Goal: Information Seeking & Learning: Find specific fact

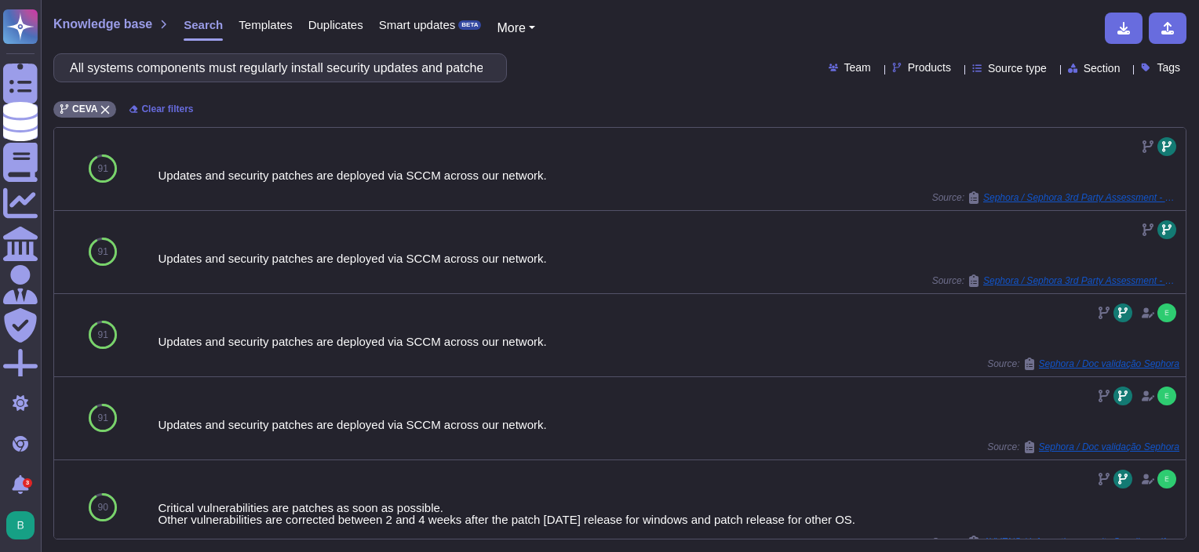
scroll to position [314, 0]
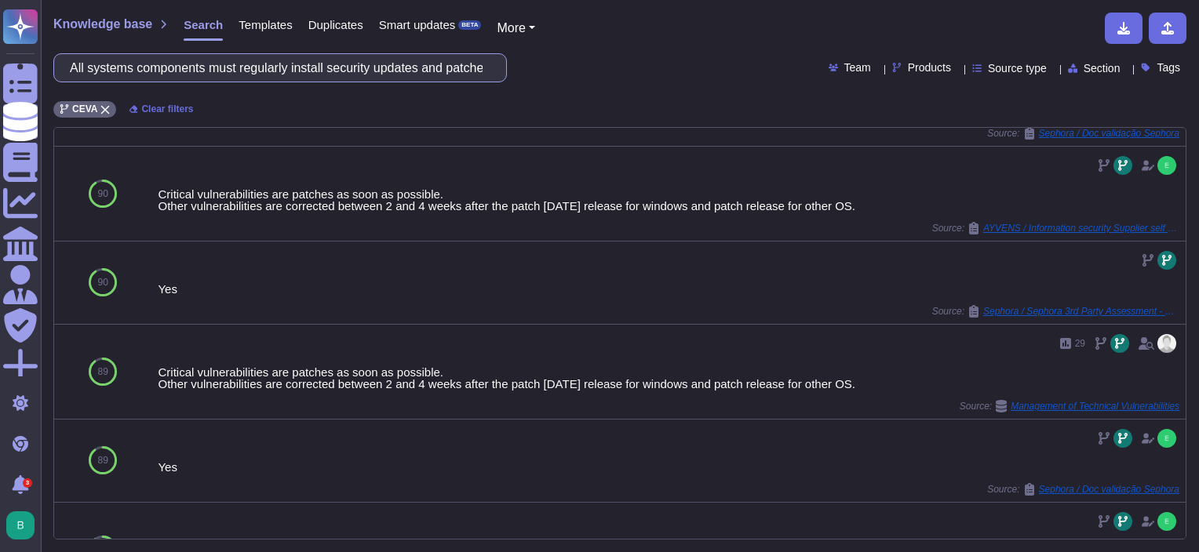
click at [276, 73] on input "All systems components must regularly install security updates and patches" at bounding box center [276, 67] width 428 height 27
paste input "Contractor is not allowed to store or process PII (Personally Identifiable Info…"
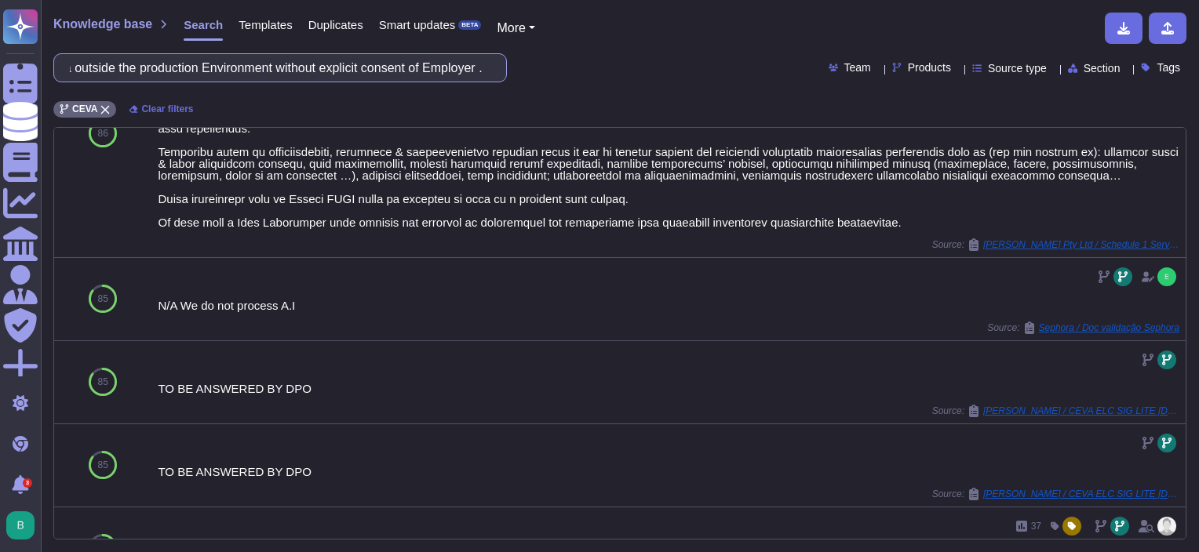
scroll to position [603, 0]
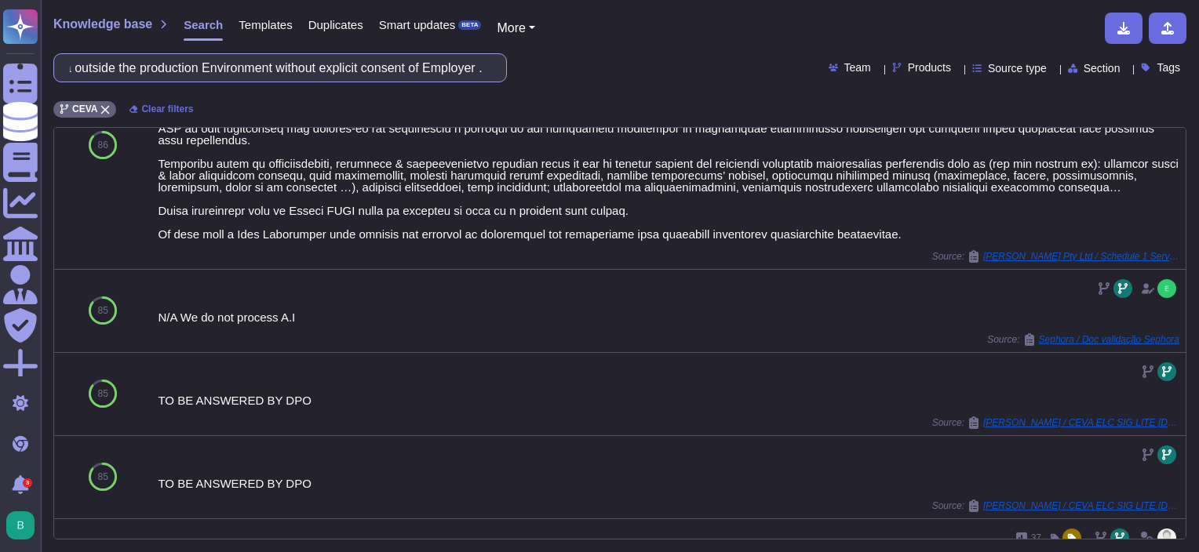
click at [397, 68] on input "Contractor is not allowed to store or process PII (Personally Identifiable Info…" at bounding box center [276, 67] width 428 height 27
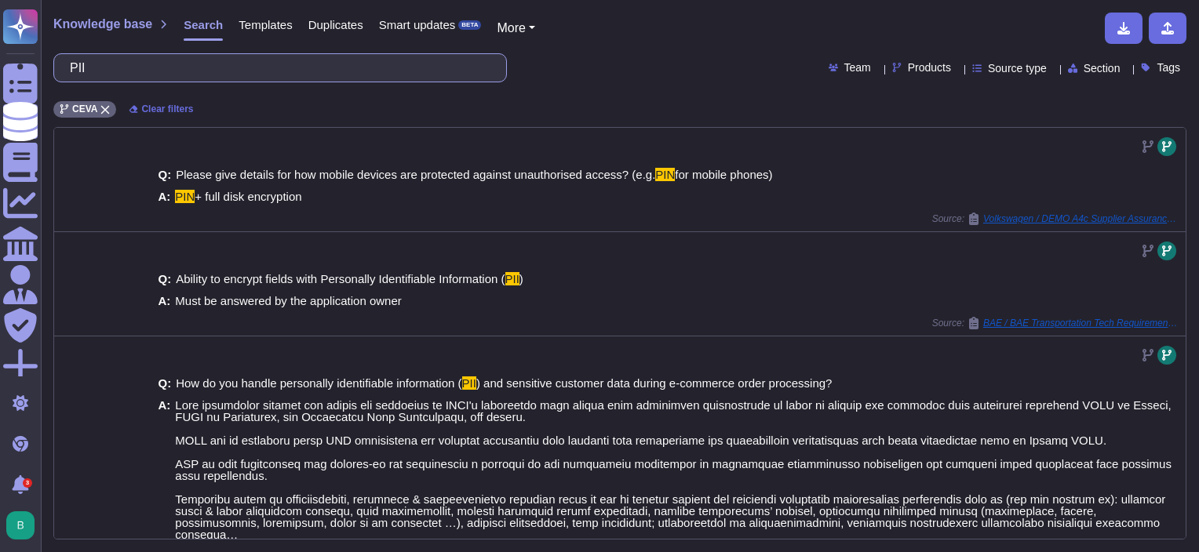
click at [222, 71] on input "PII" at bounding box center [276, 67] width 428 height 27
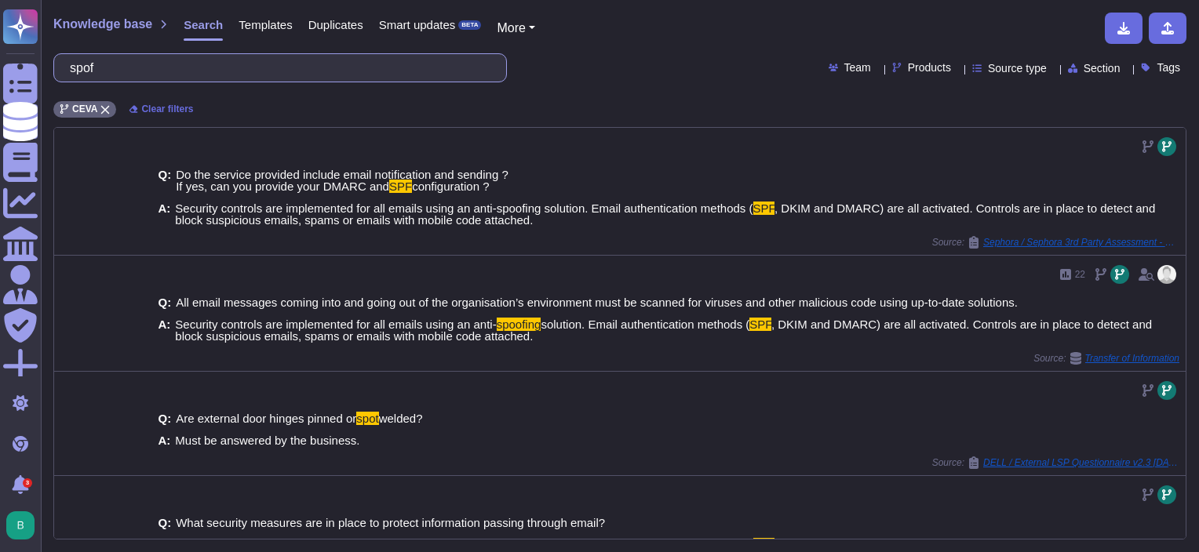
click at [177, 60] on input "spof" at bounding box center [276, 67] width 428 height 27
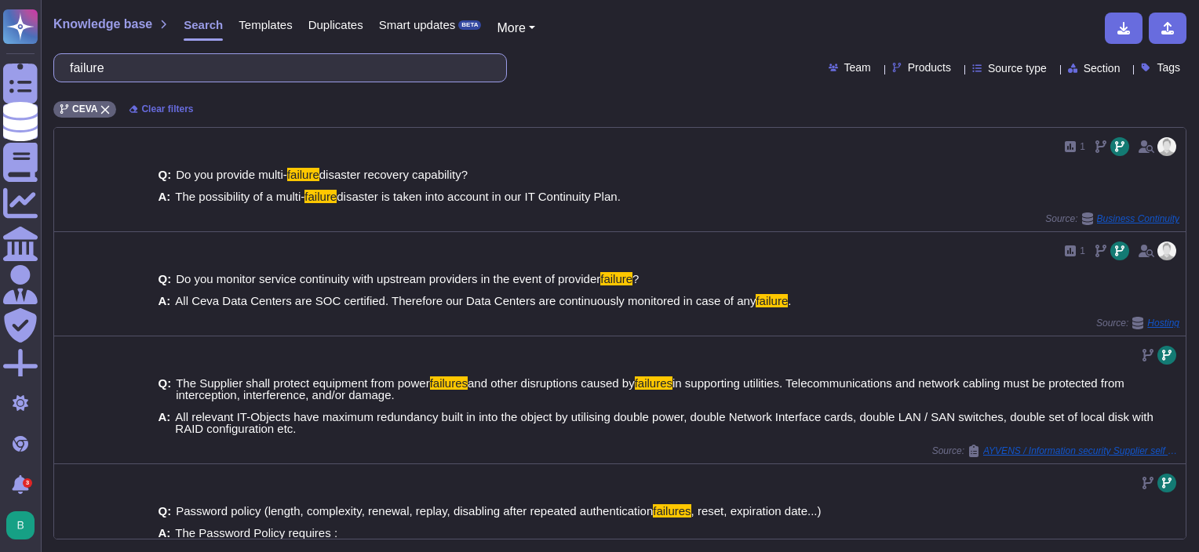
click at [311, 72] on input "failure" at bounding box center [276, 67] width 428 height 27
paste input ""Contractor is responsible for protection of sensitive data and leaking and mis…"
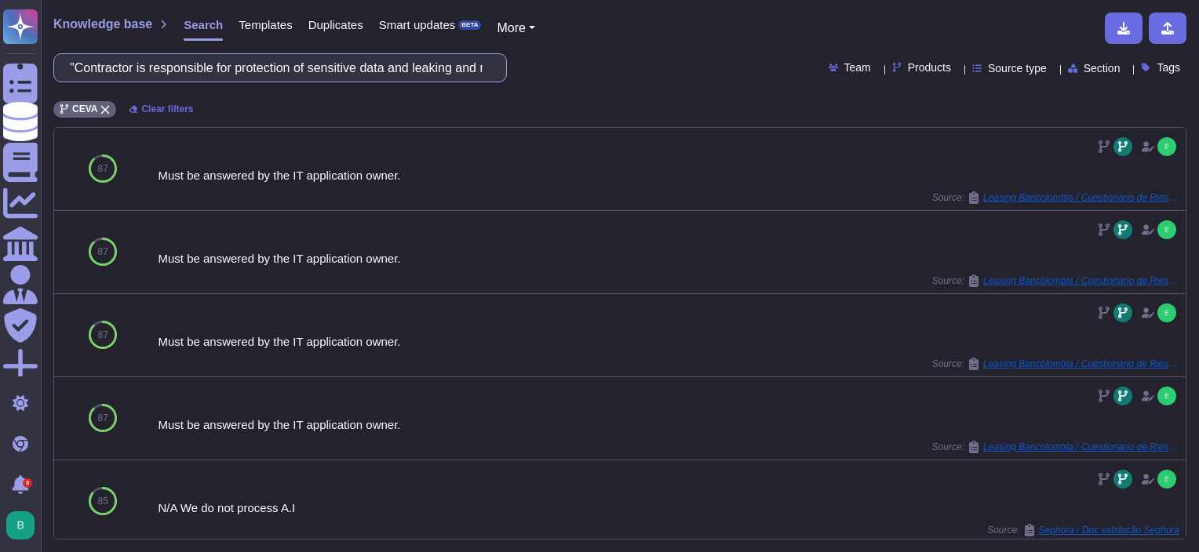
click at [282, 69] on input ""Contractor is responsible for protection of sensitive data and leaking and mis…" at bounding box center [276, 67] width 428 height 27
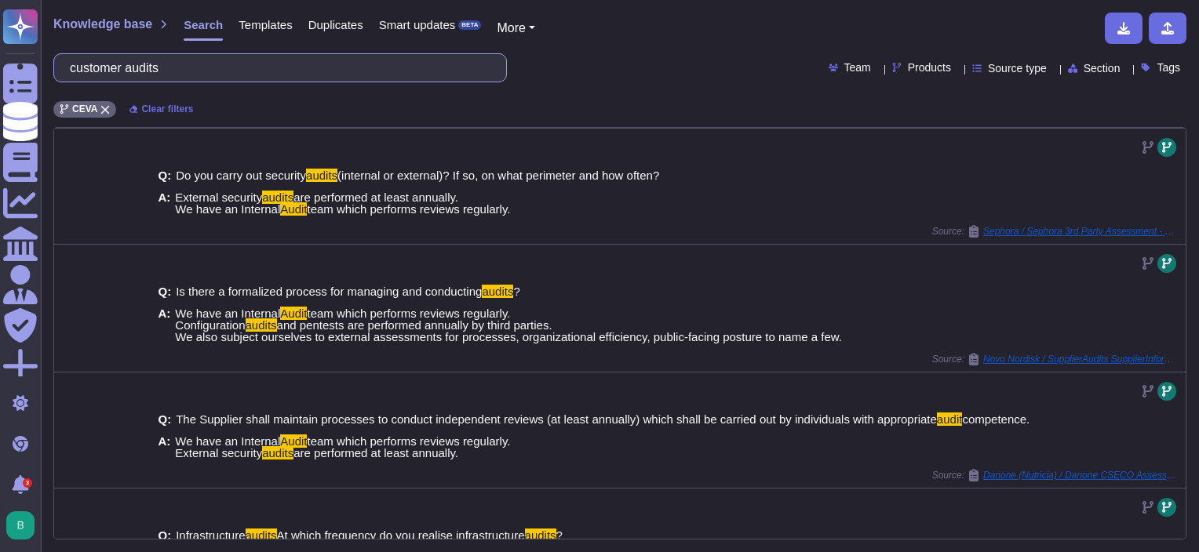
scroll to position [235, 0]
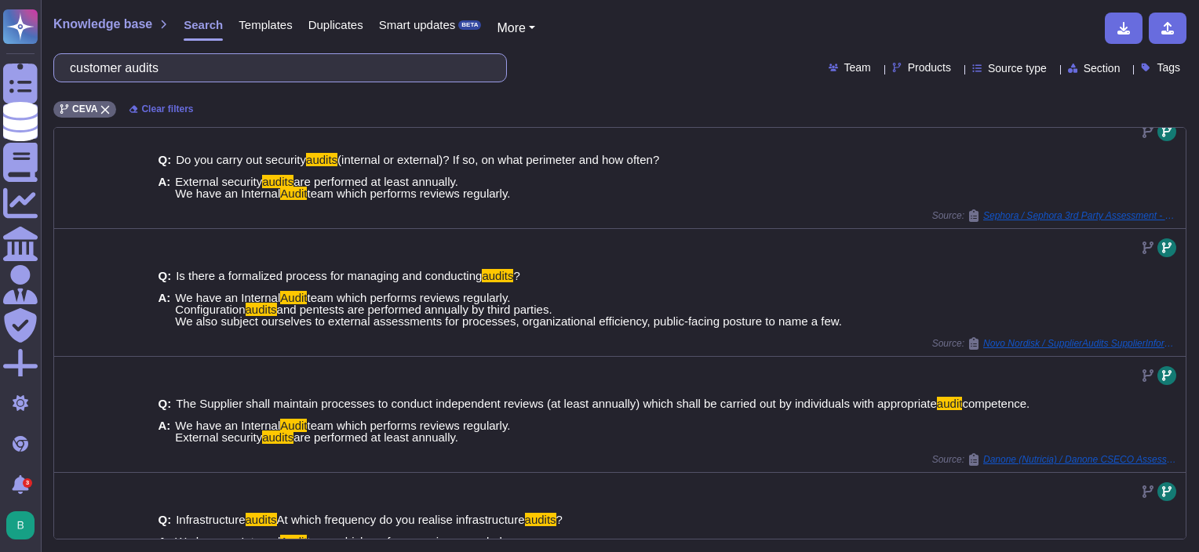
drag, startPoint x: 219, startPoint y: 67, endPoint x: 60, endPoint y: 50, distance: 160.1
click at [60, 50] on div "Knowledge base Search Templates Duplicates Smart updates BETA More customer aud…" at bounding box center [620, 276] width 1158 height 552
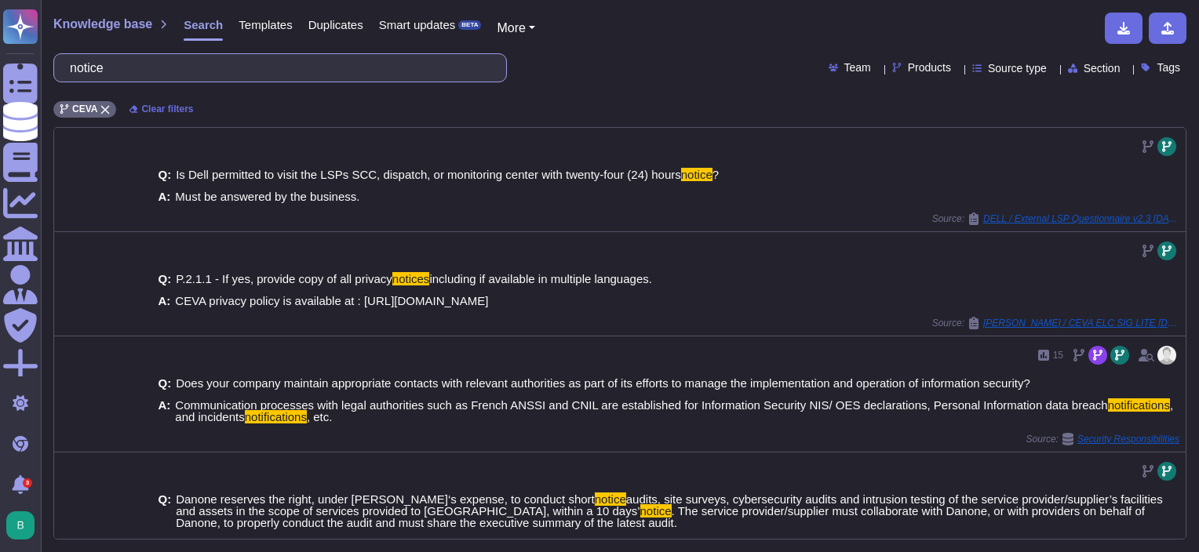
click at [147, 63] on input "notice" at bounding box center [276, 67] width 428 height 27
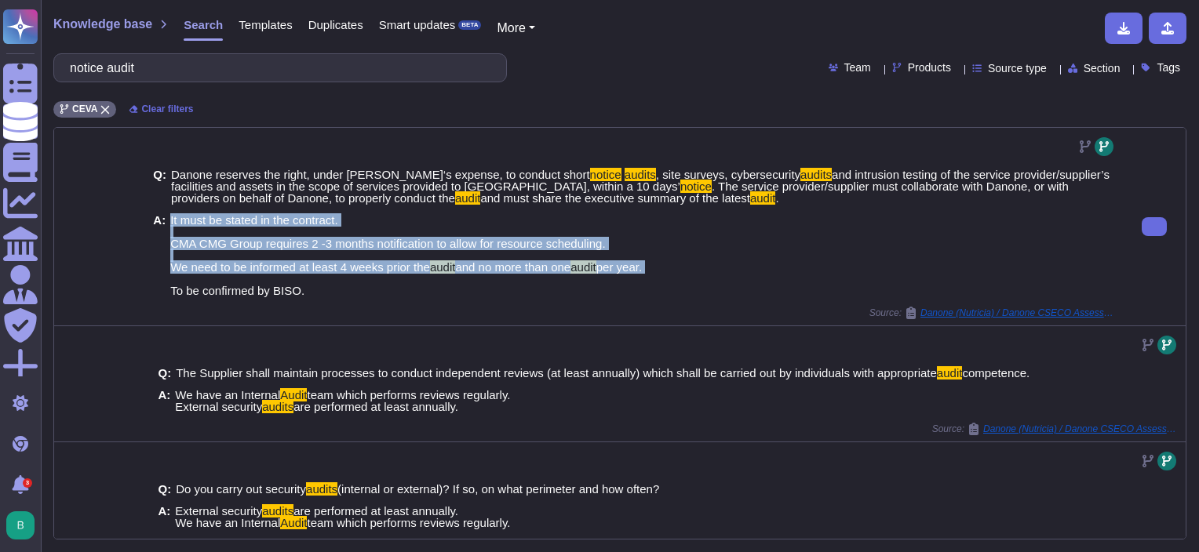
drag, startPoint x: 168, startPoint y: 218, endPoint x: 665, endPoint y: 270, distance: 499.3
click at [665, 270] on div "A: It must be stated in the contract. CMA CMG Group requires 2 -3 months notifi…" at bounding box center [634, 255] width 963 height 82
copy span "It must be stated in the contract. CMA CMG Group requires 2 -3 months notificat…"
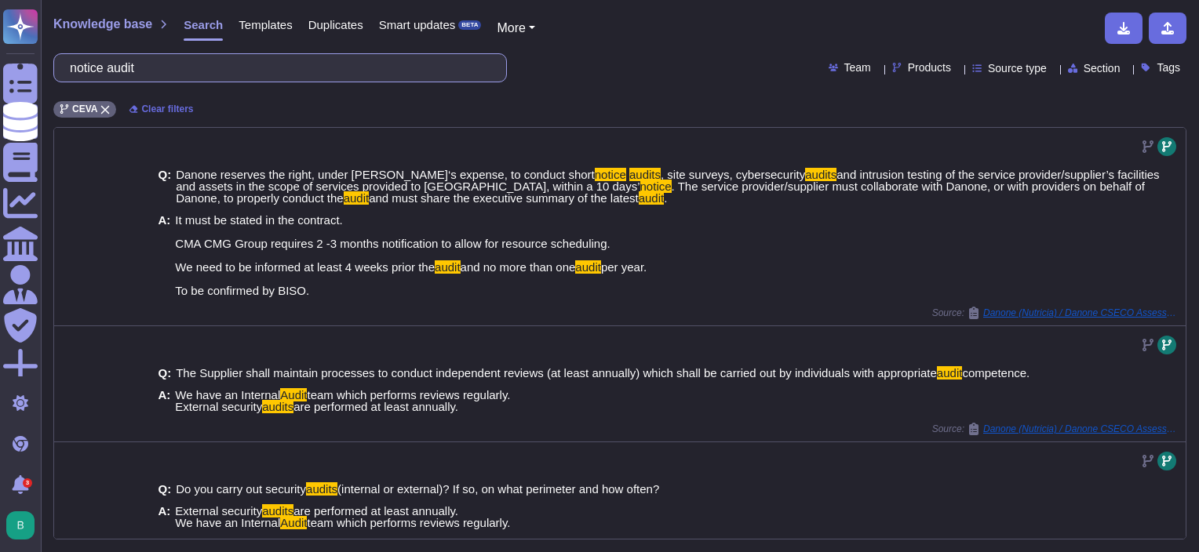
click at [253, 65] on input "notice audit" at bounding box center [276, 67] width 428 height 27
paste input "All connectivity within the Works to the outside world must be routed and agree…"
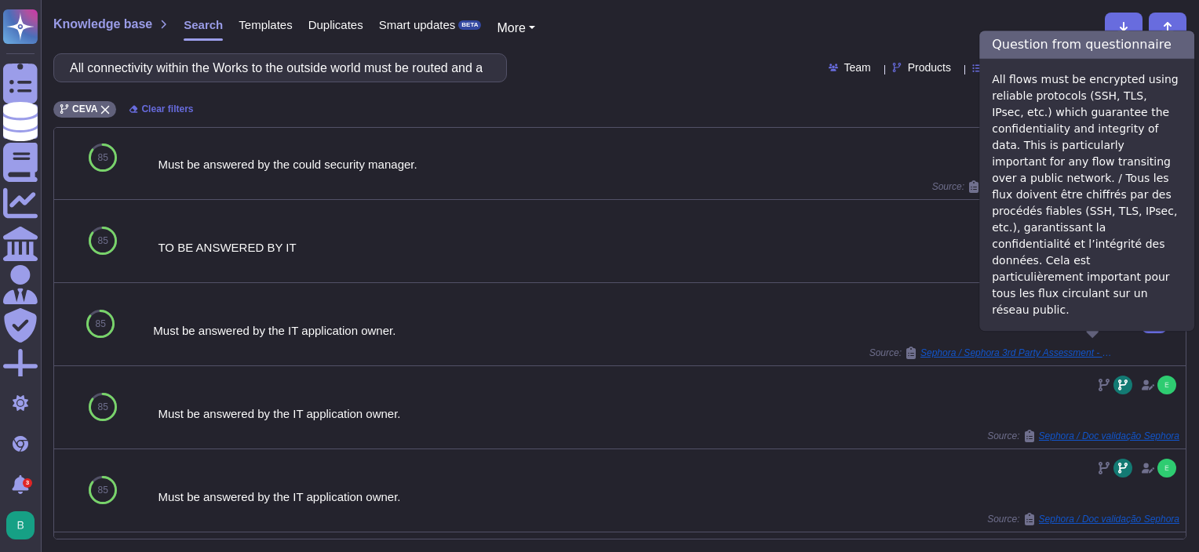
scroll to position [314, 0]
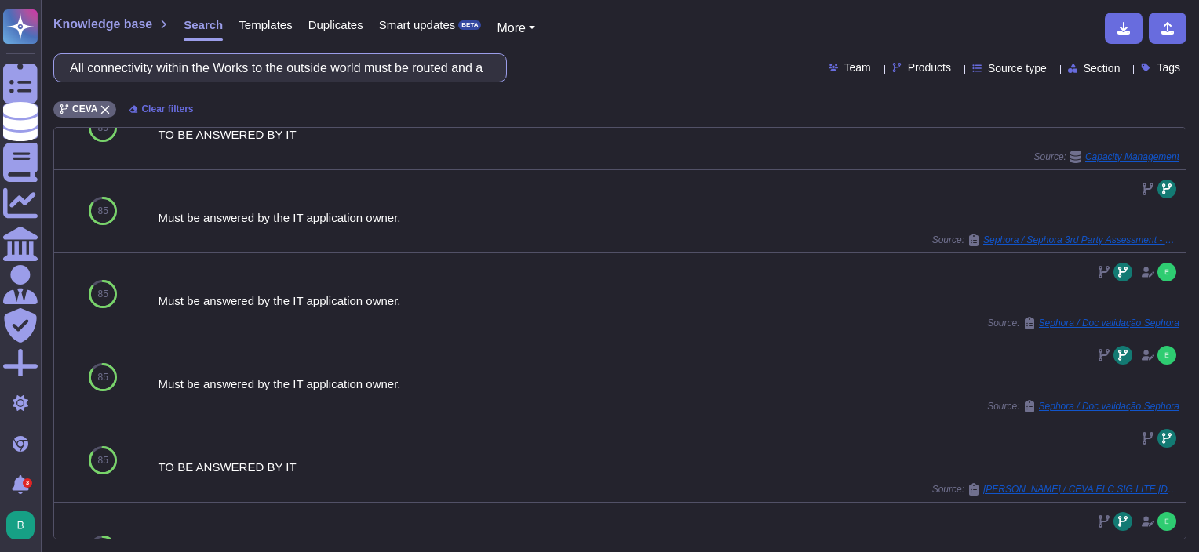
click at [224, 77] on input "All connectivity within the Works to the outside world must be routed and agree…" at bounding box center [276, 67] width 428 height 27
paste input "IT components within the Works must retain audit logs for 12 months. These incl…"
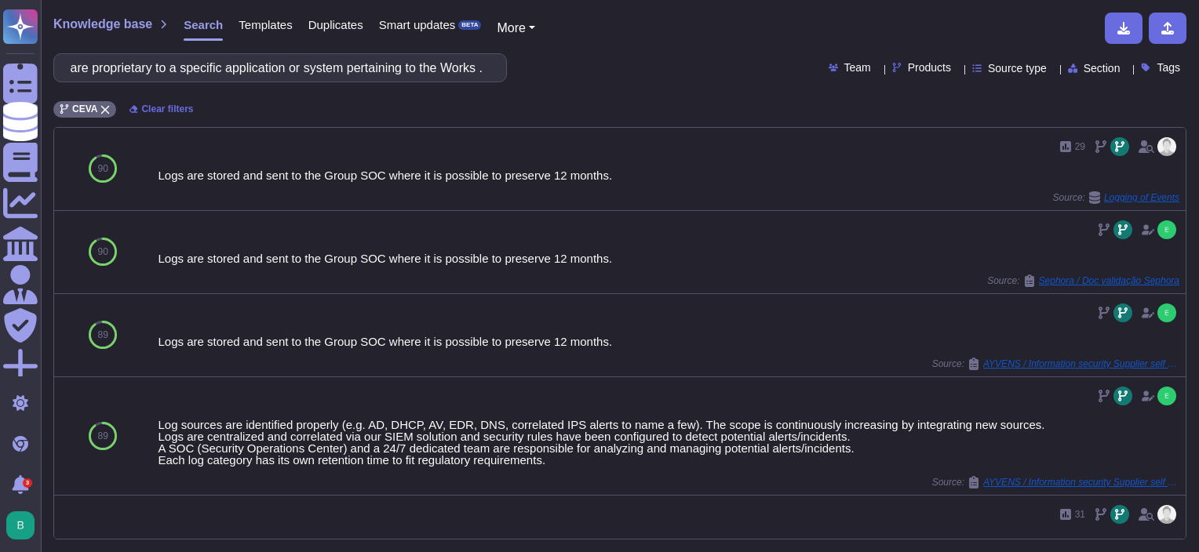
scroll to position [0, 0]
click at [214, 70] on input "All IT components within the Works must retain audit logs for 12 months. These …" at bounding box center [276, 67] width 428 height 27
paste input "The Works must be void of any known vulnerabilities (e.g. OWASP top 10)"
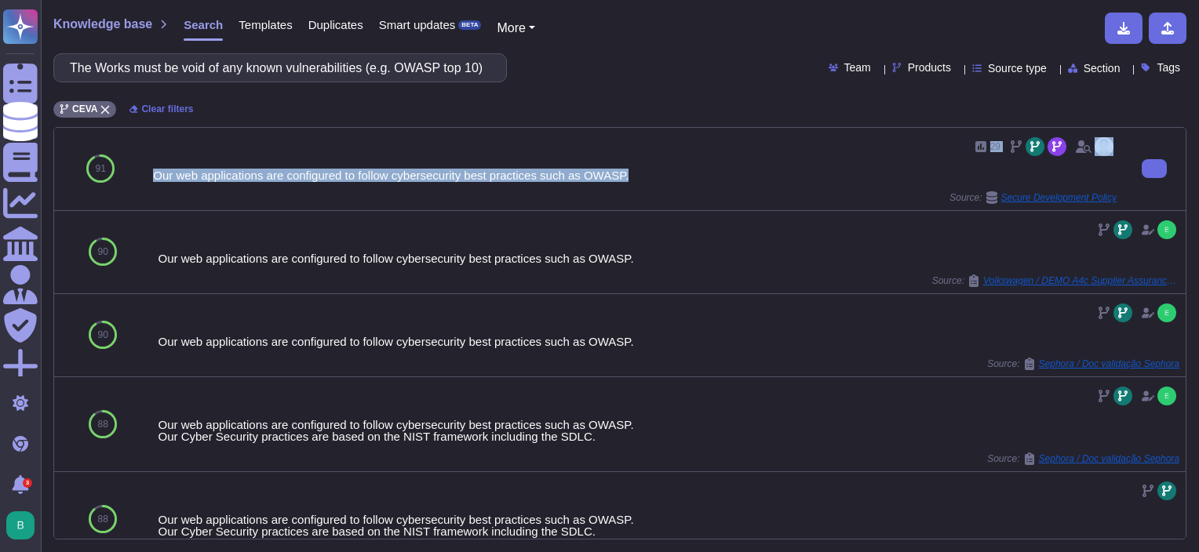
drag, startPoint x: 625, startPoint y: 177, endPoint x: 176, endPoint y: 159, distance: 449.1
click at [176, 159] on div "29 Our web applications are configured to follow cybersecurity best practices s…" at bounding box center [634, 169] width 963 height 70
copy div "29 Our web applications are configured to follow cybersecurity best practices s…"
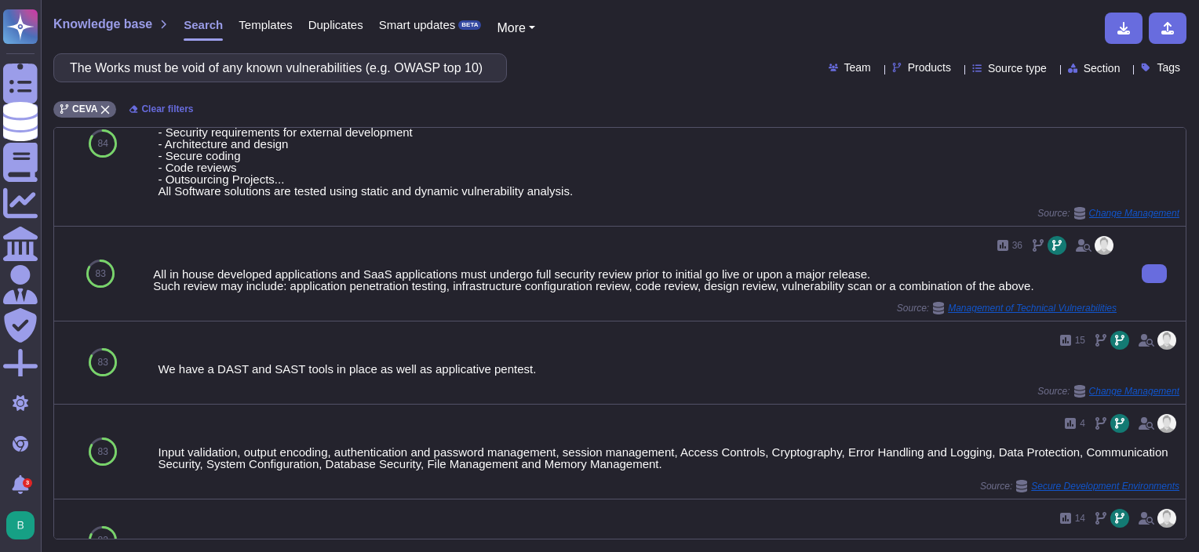
scroll to position [628, 0]
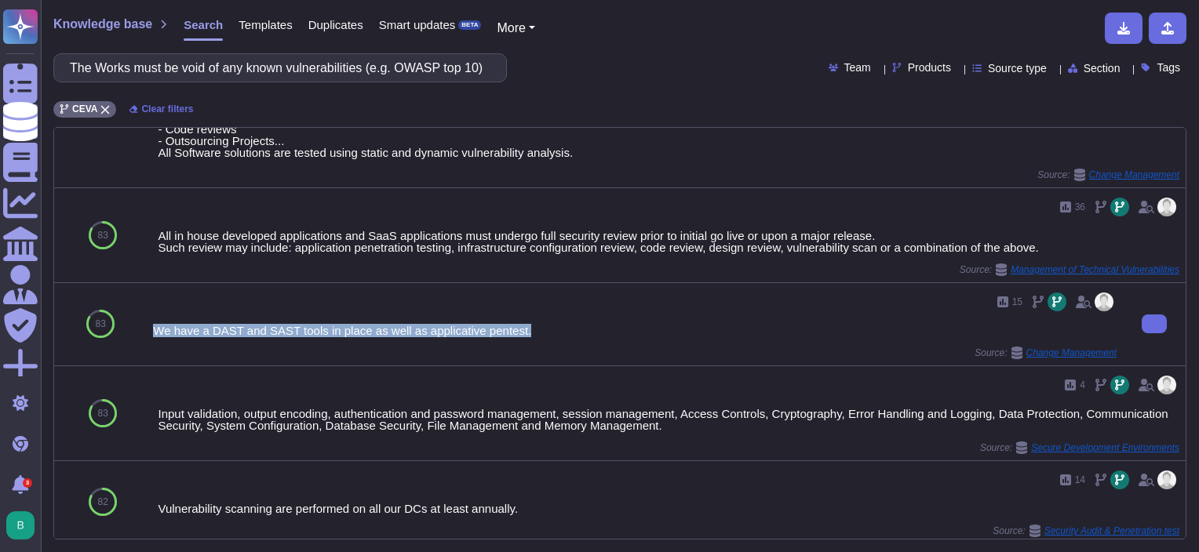
drag, startPoint x: 151, startPoint y: 326, endPoint x: 524, endPoint y: 336, distance: 373.6
click at [524, 336] on div "15 We have a DAST and SAST tools in place as well as applicative pentest. Sourc…" at bounding box center [635, 324] width 976 height 82
copy div "We have a DAST and SAST tools in place as well as applicative pentest."
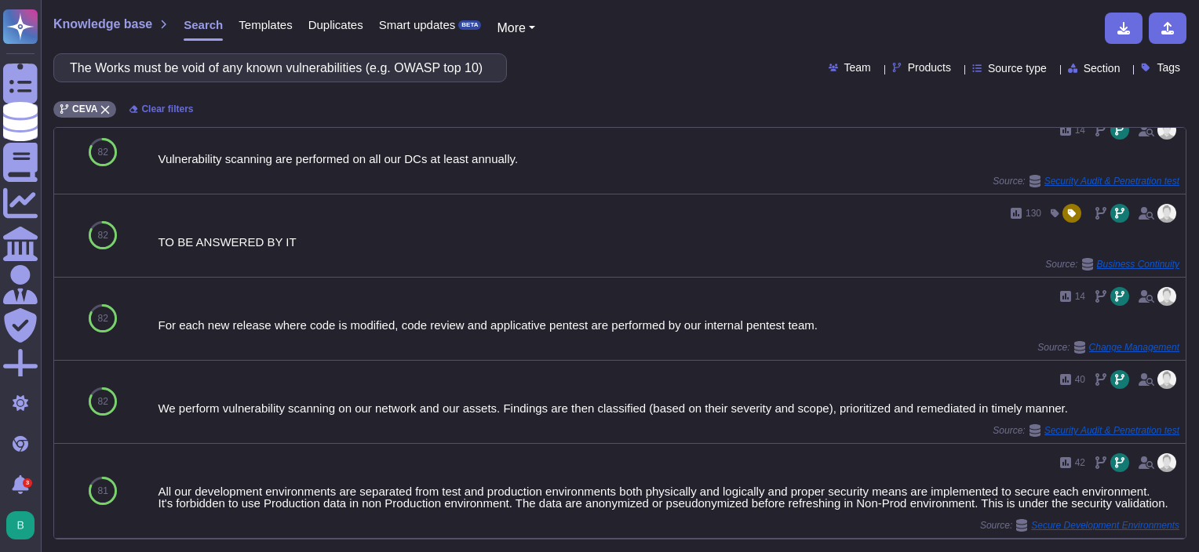
scroll to position [986, 0]
click at [370, 61] on input "The Works must be void of any known vulnerabilities (e.g. OWASP top 10)." at bounding box center [276, 67] width 428 height 27
paste input ""Contractor must enable Employer to execute vulnerability scanning at Employer'…"
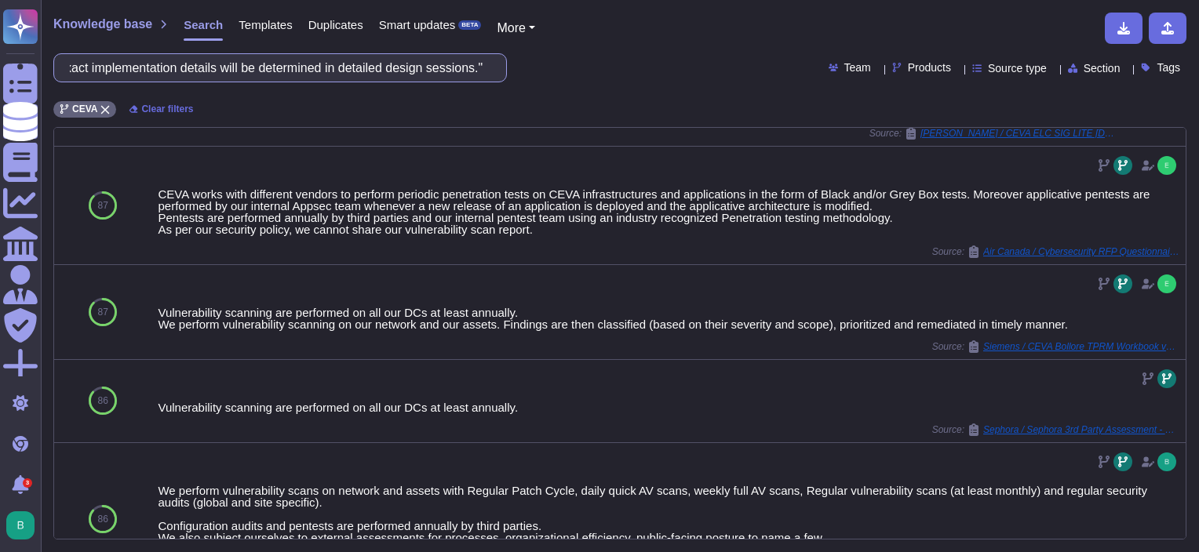
scroll to position [464, 0]
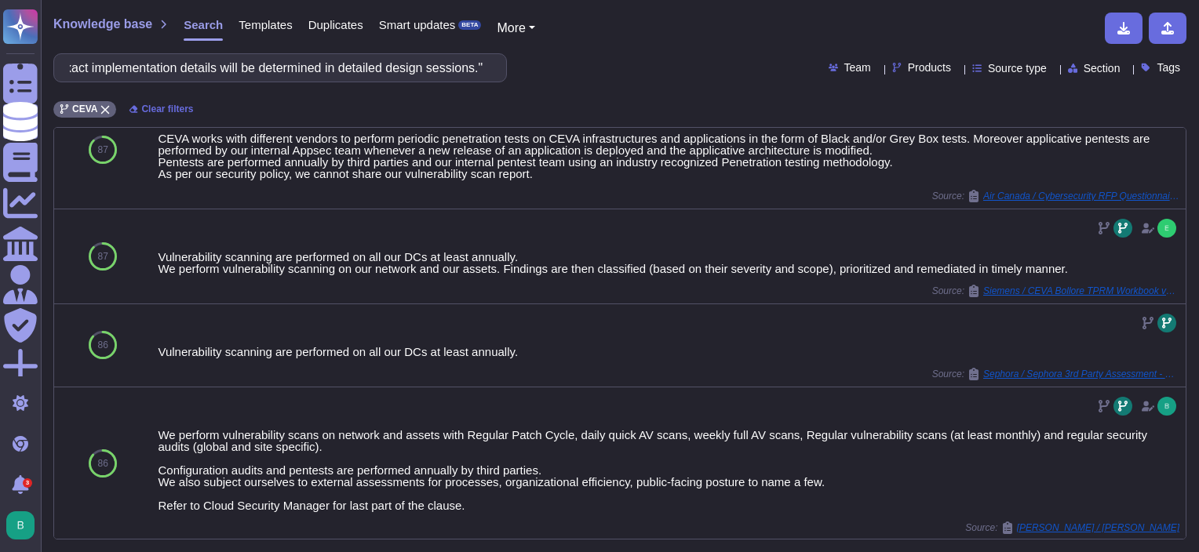
type input ""Contractor must enable Employer to execute vulnerability scanning at Employer'…"
